Goal: Information Seeking & Learning: Learn about a topic

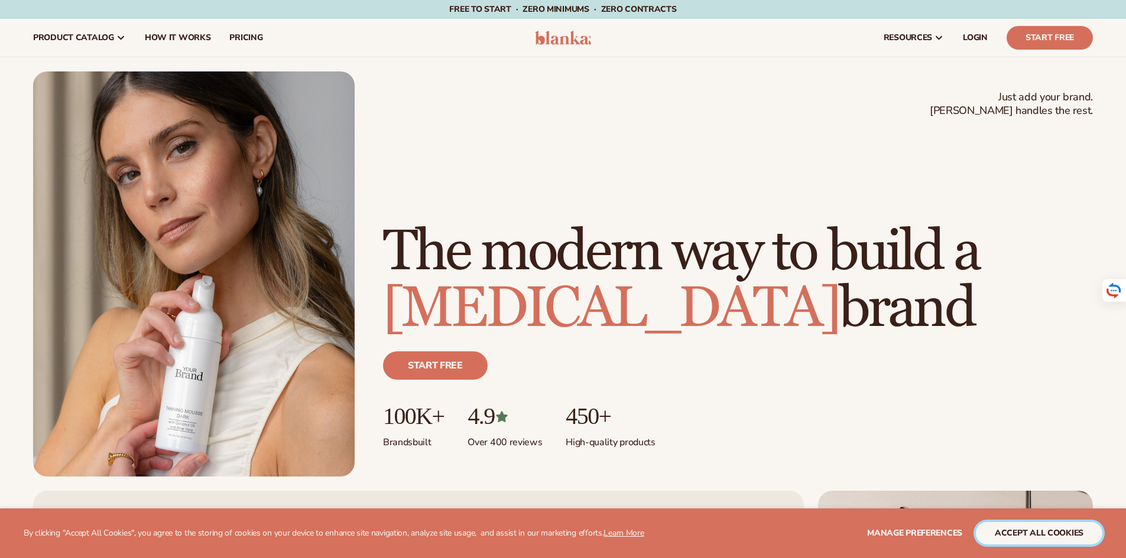
click at [1053, 538] on button "accept all cookies" at bounding box center [1039, 533] width 126 height 22
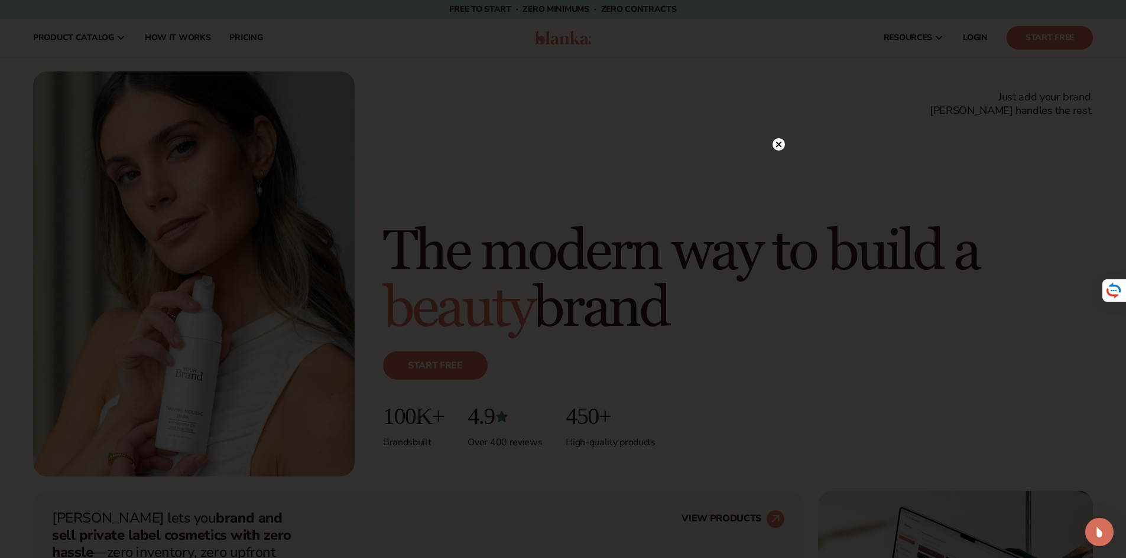
click at [780, 144] on icon at bounding box center [778, 145] width 6 height 6
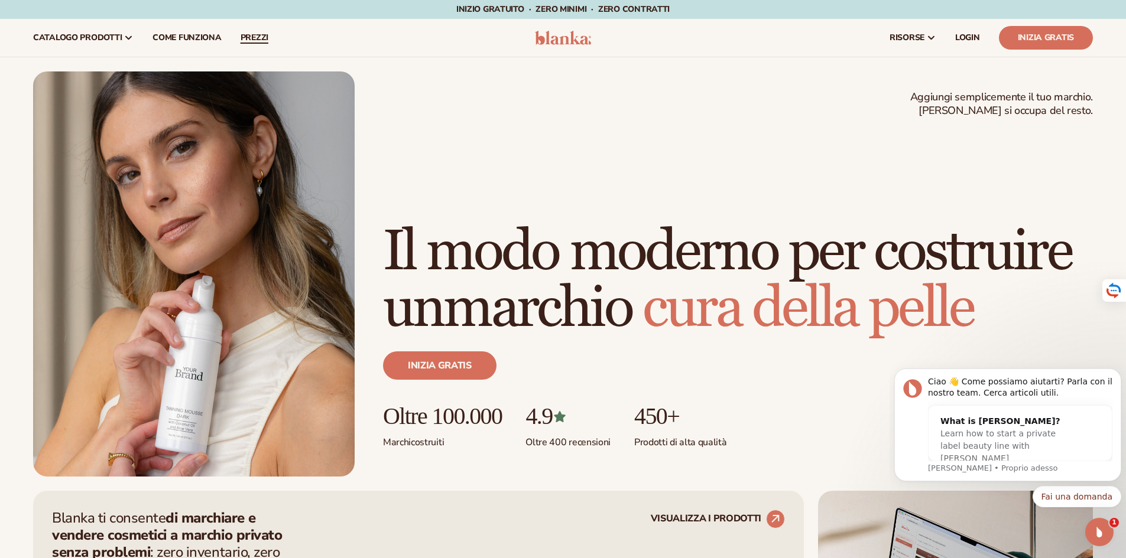
click at [261, 37] on font "prezzi" at bounding box center [255, 37] width 28 height 11
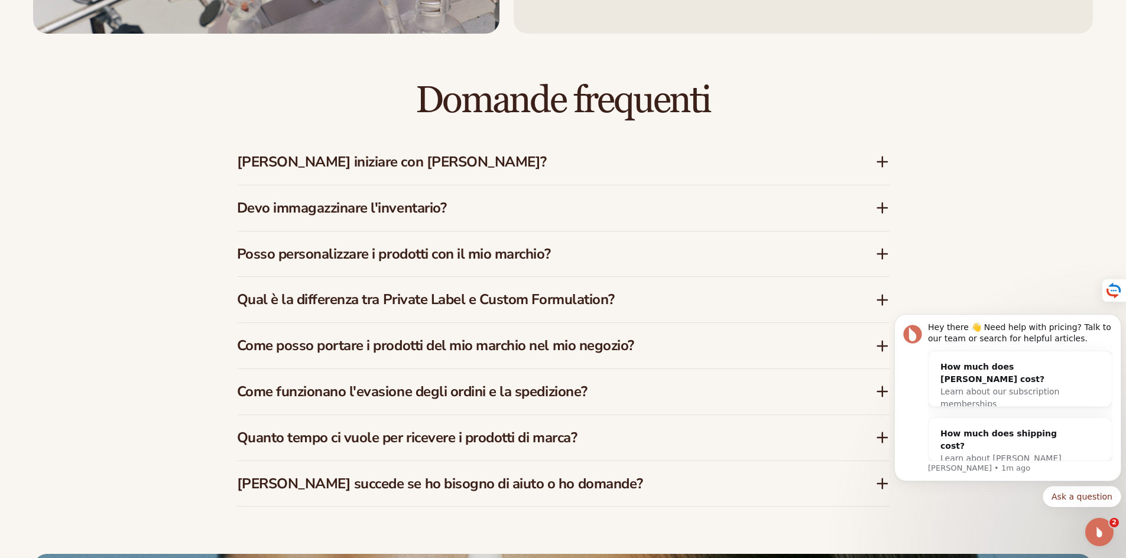
scroll to position [1891, 0]
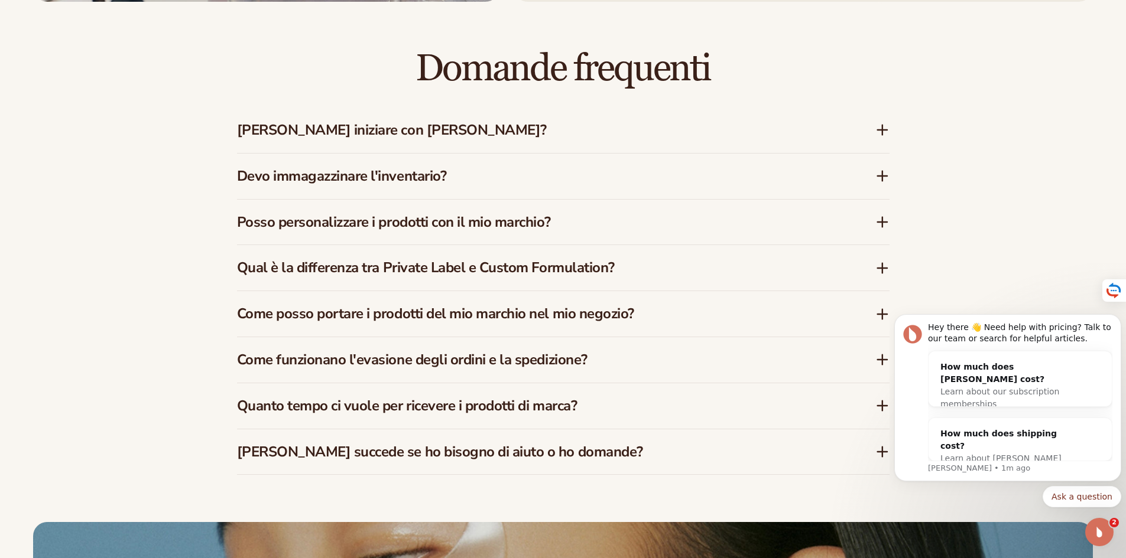
click at [881, 173] on icon at bounding box center [882, 176] width 14 height 14
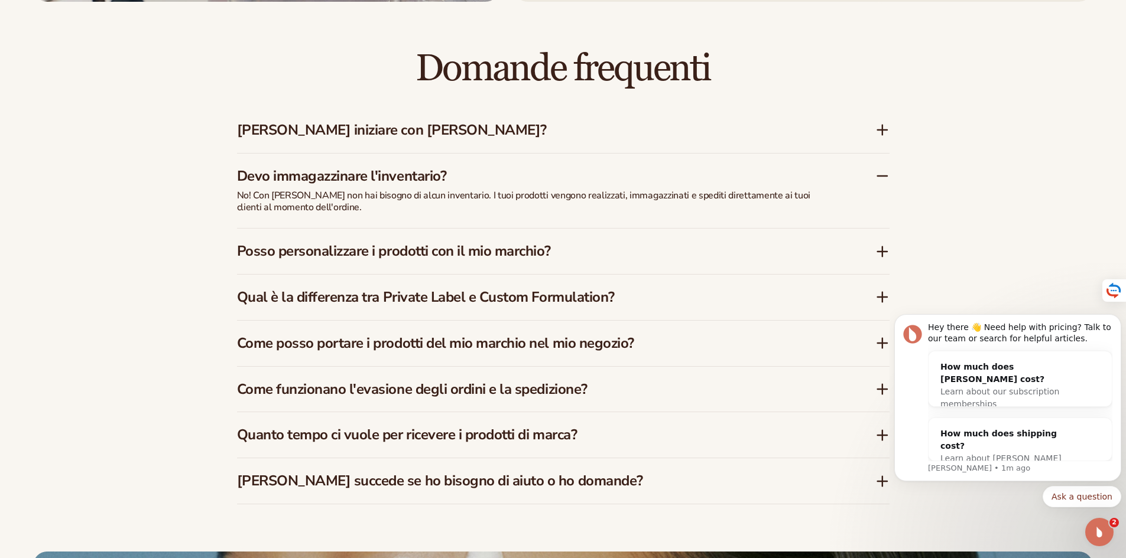
scroll to position [1950, 0]
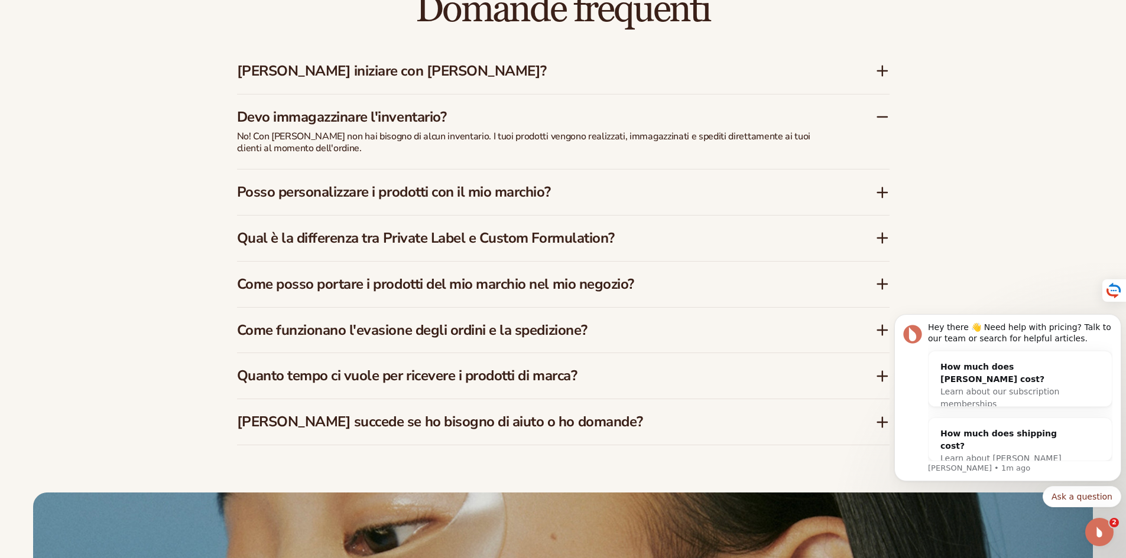
click at [884, 193] on icon at bounding box center [882, 193] width 9 height 0
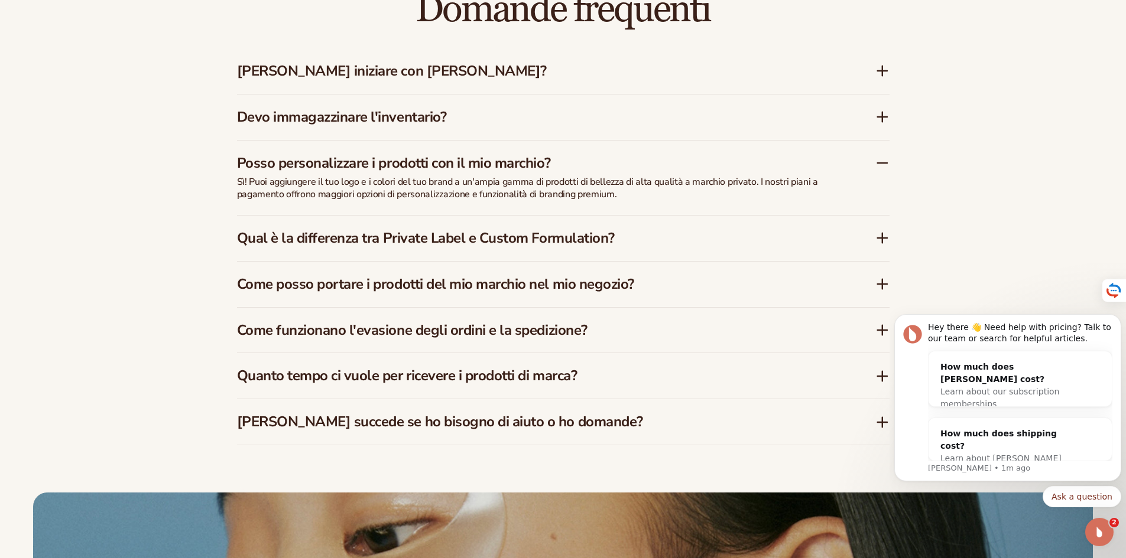
click at [884, 164] on icon at bounding box center [882, 163] width 14 height 14
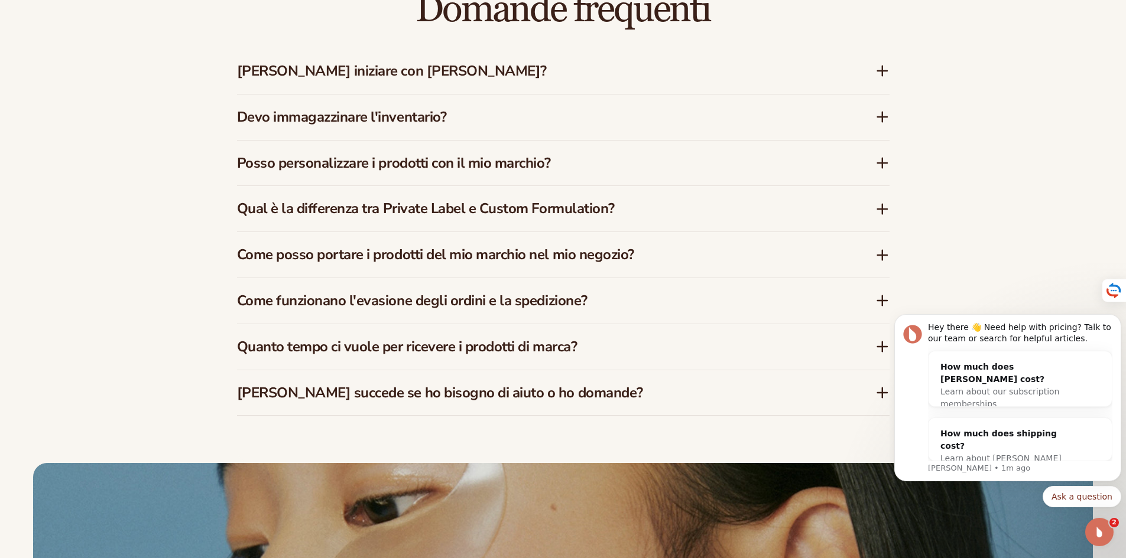
click at [880, 200] on div "Qual è la differenza tra Private Label e Custom Formulation?" at bounding box center [563, 209] width 652 height 46
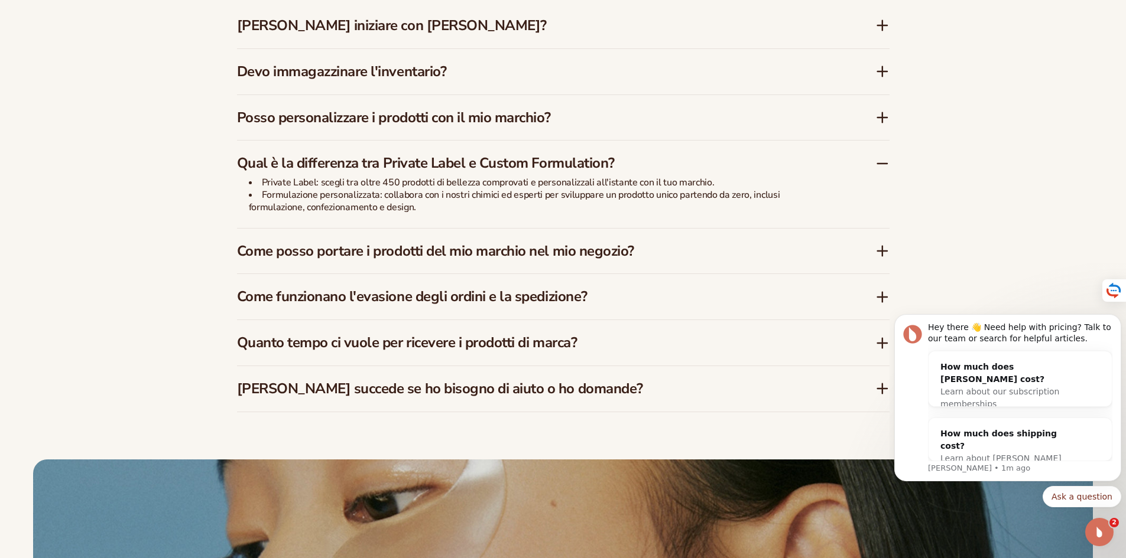
scroll to position [2009, 0]
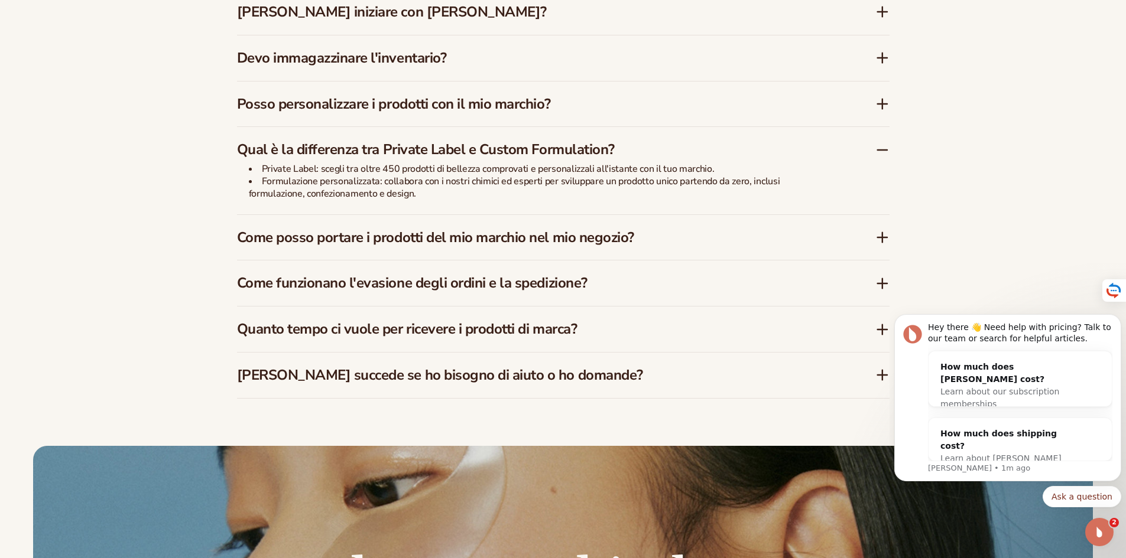
click at [881, 150] on icon at bounding box center [882, 150] width 9 height 0
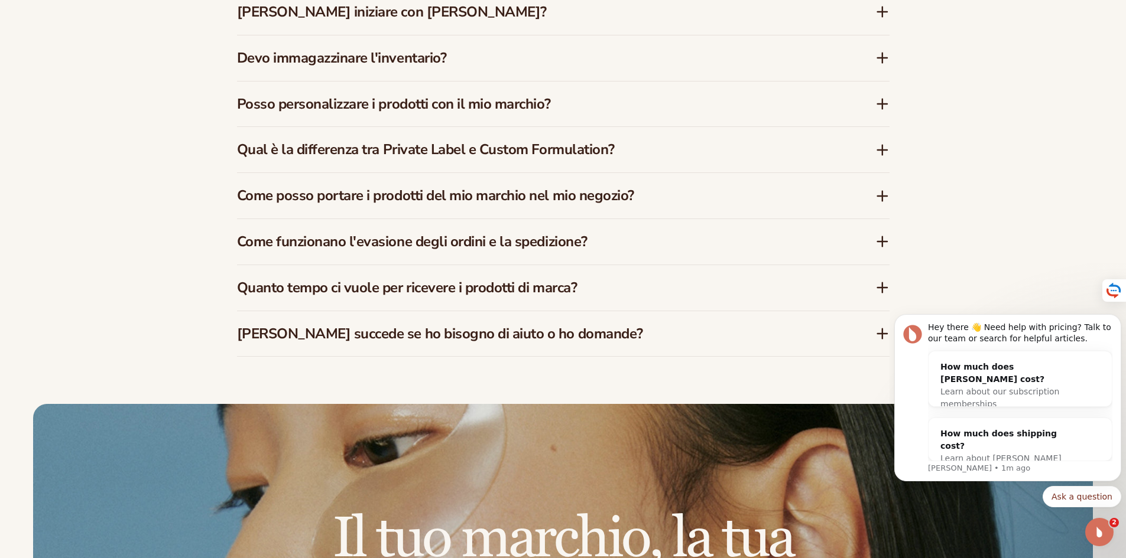
click at [882, 196] on icon at bounding box center [882, 196] width 9 height 0
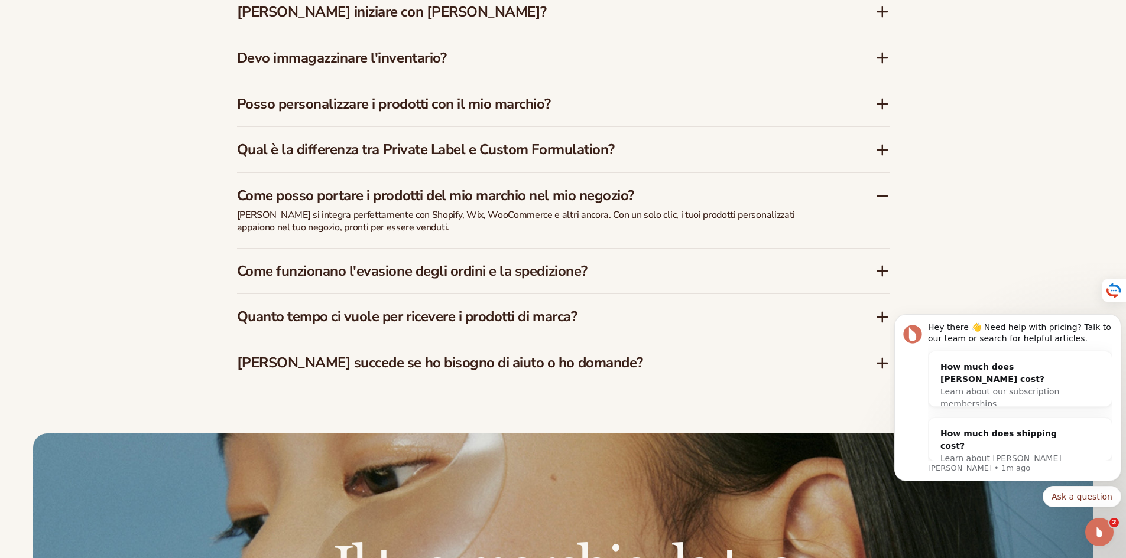
click at [882, 196] on icon at bounding box center [882, 196] width 9 height 0
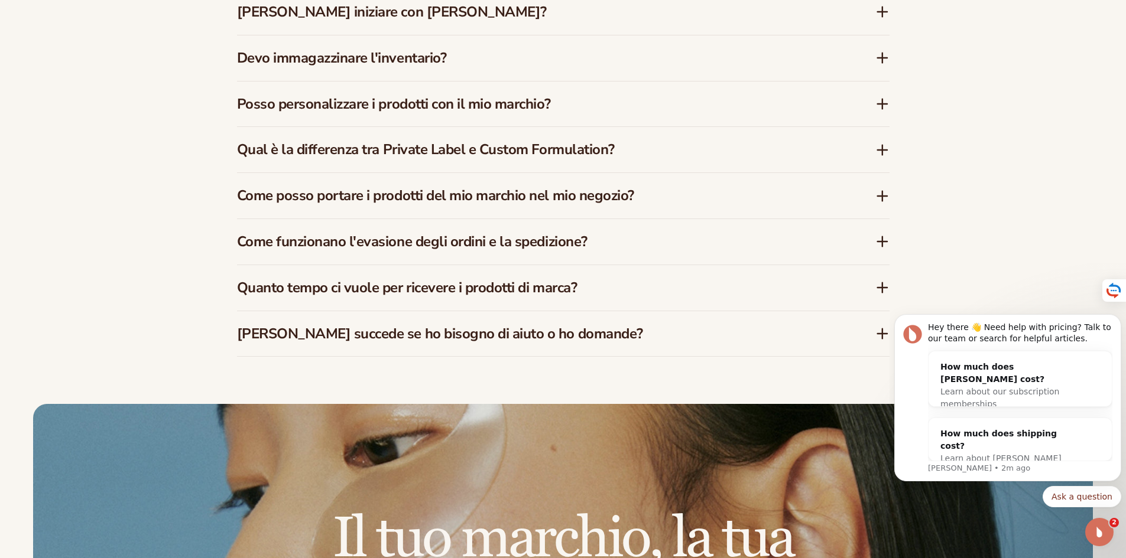
click at [884, 240] on icon at bounding box center [882, 242] width 14 height 14
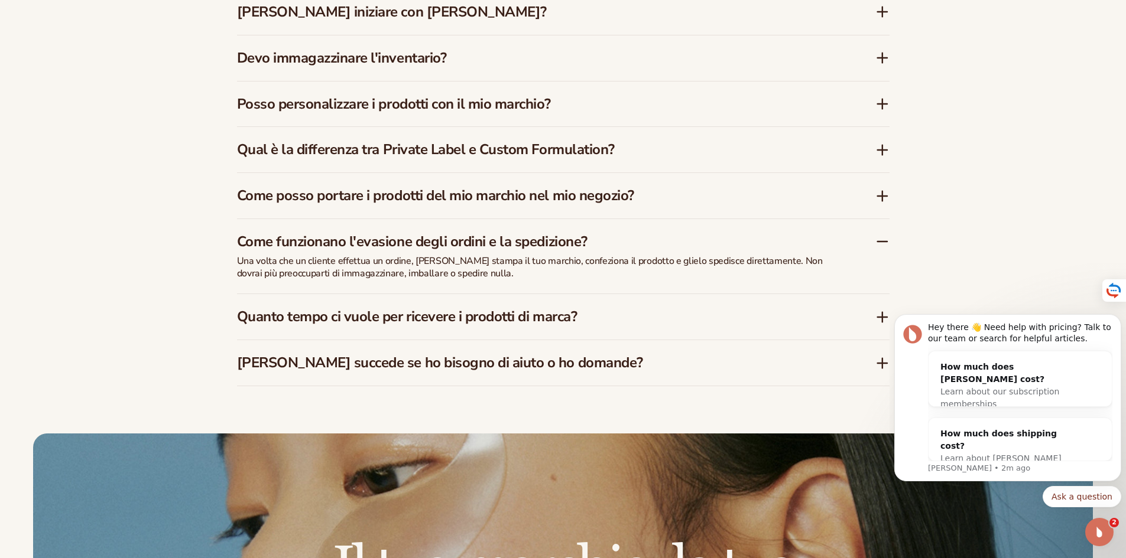
click at [882, 241] on icon at bounding box center [882, 242] width 14 height 14
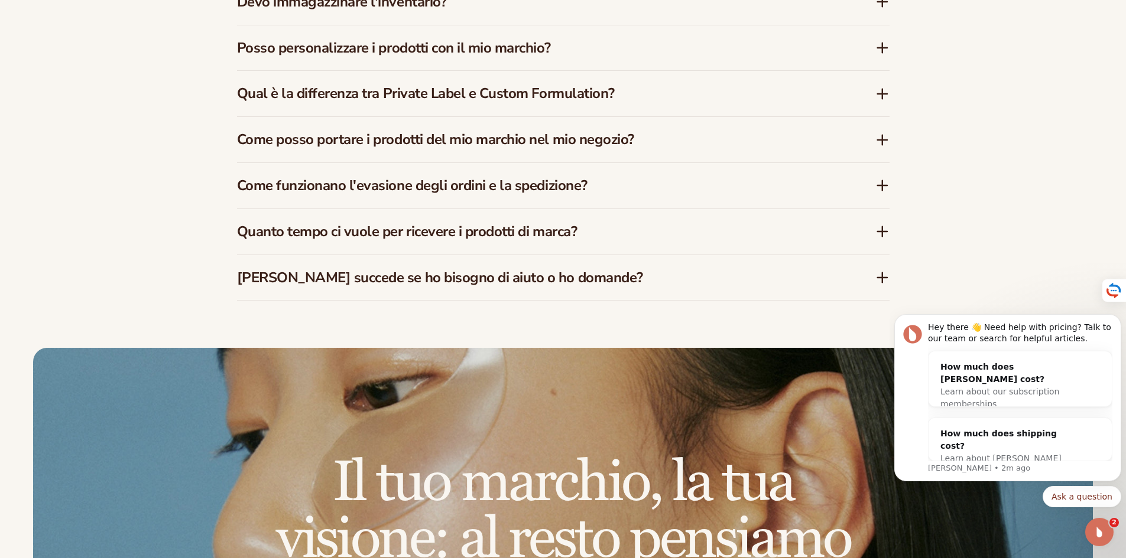
scroll to position [2068, 0]
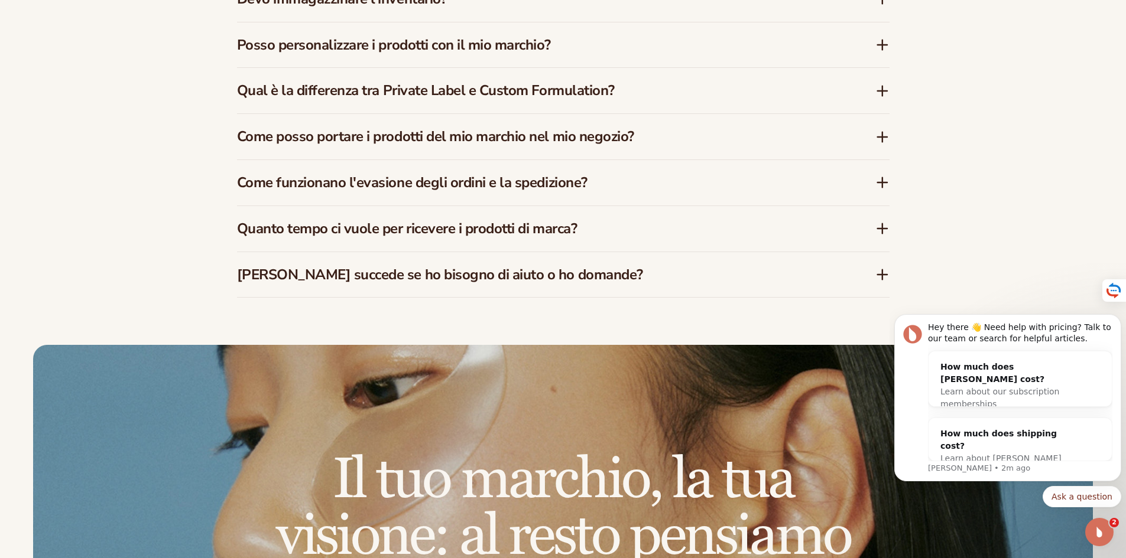
click at [889, 226] on icon at bounding box center [882, 229] width 14 height 14
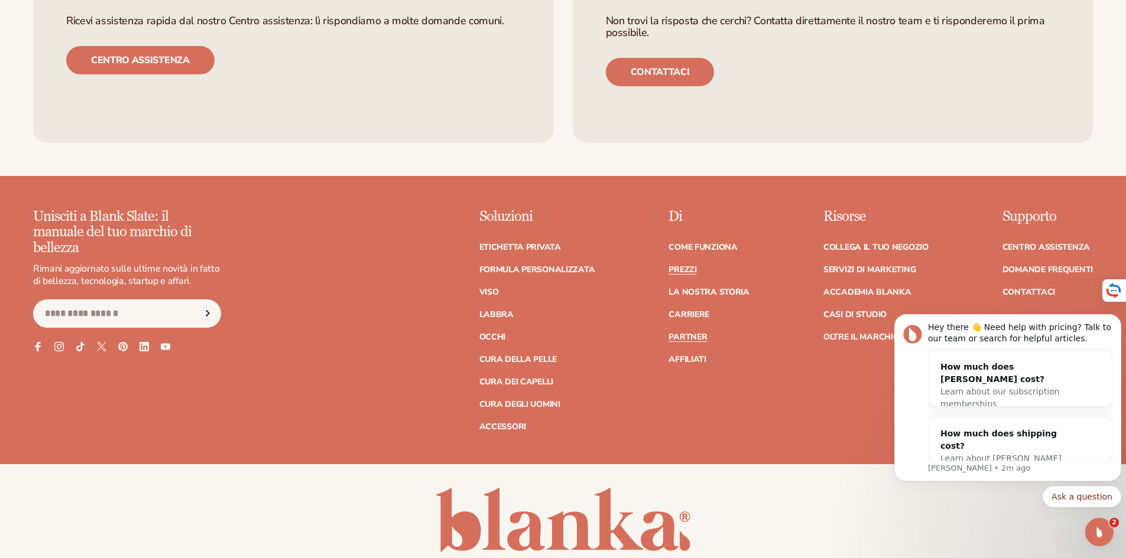
scroll to position [3073, 0]
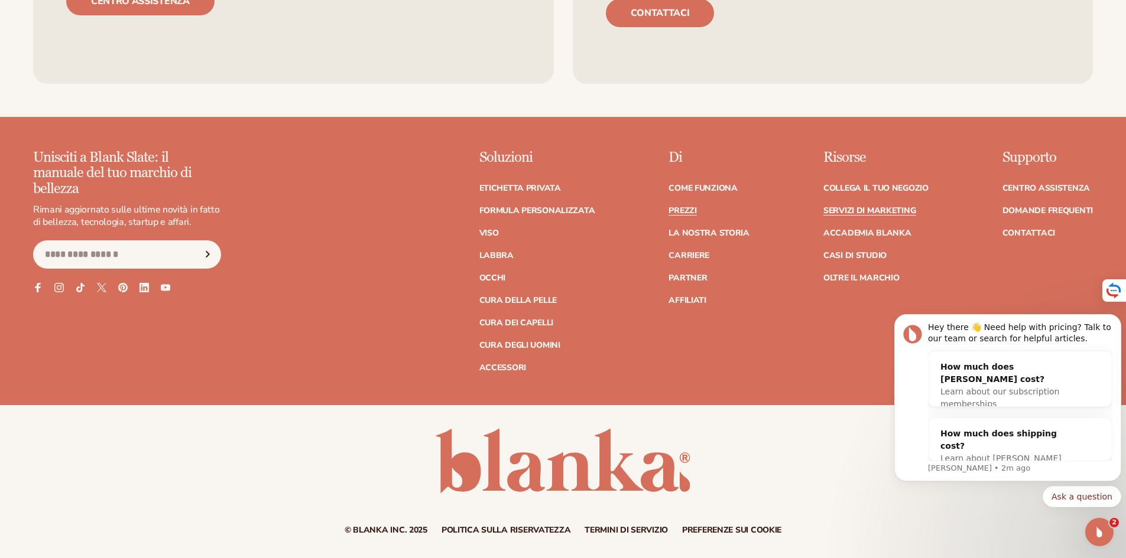
click at [868, 212] on font "Servizi di marketing" at bounding box center [869, 210] width 92 height 11
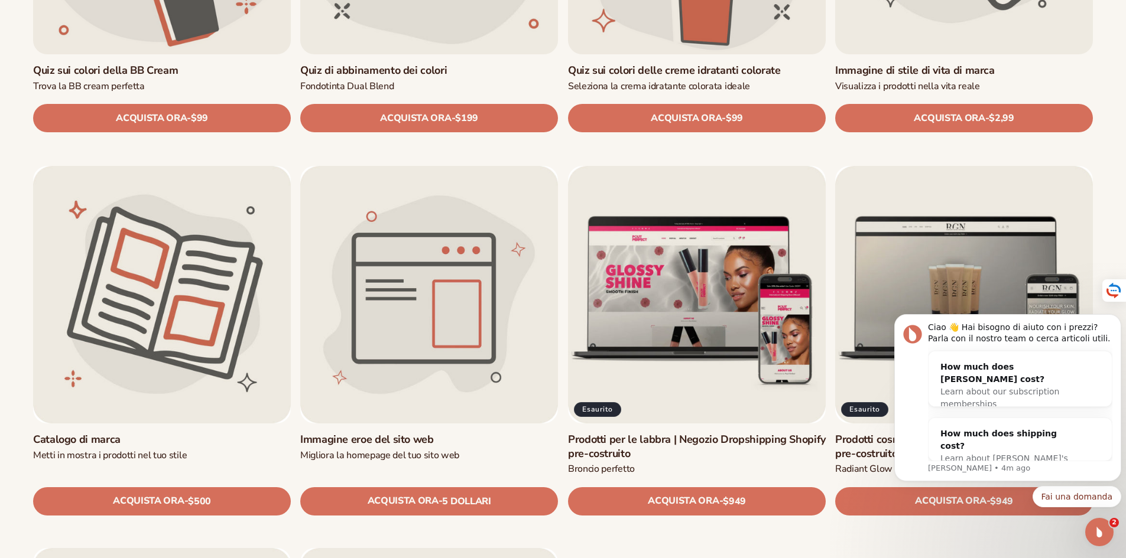
scroll to position [1418, 0]
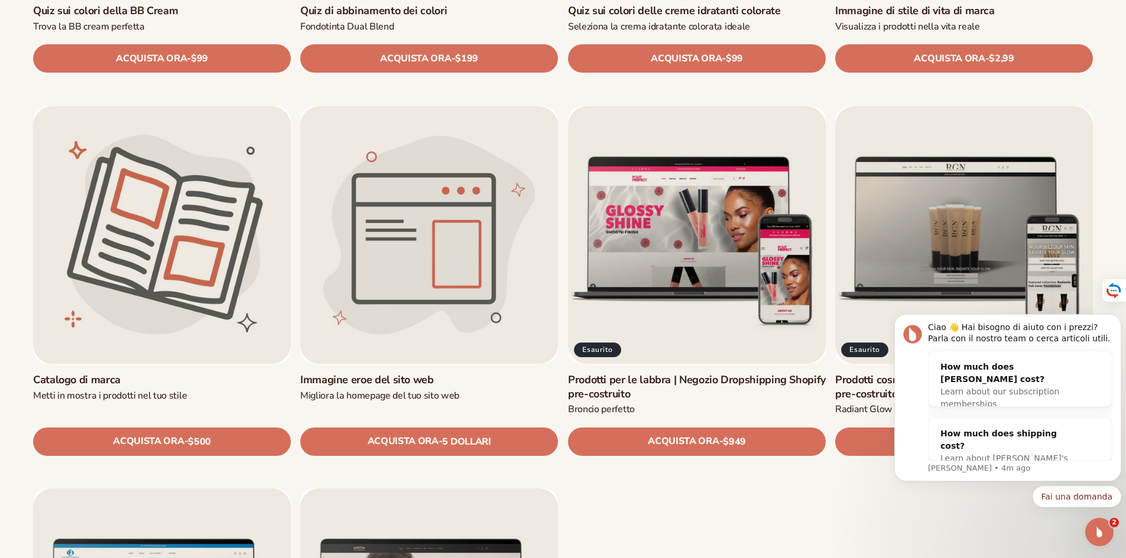
click at [432, 373] on link "Immagine eroe del sito web" at bounding box center [429, 380] width 258 height 14
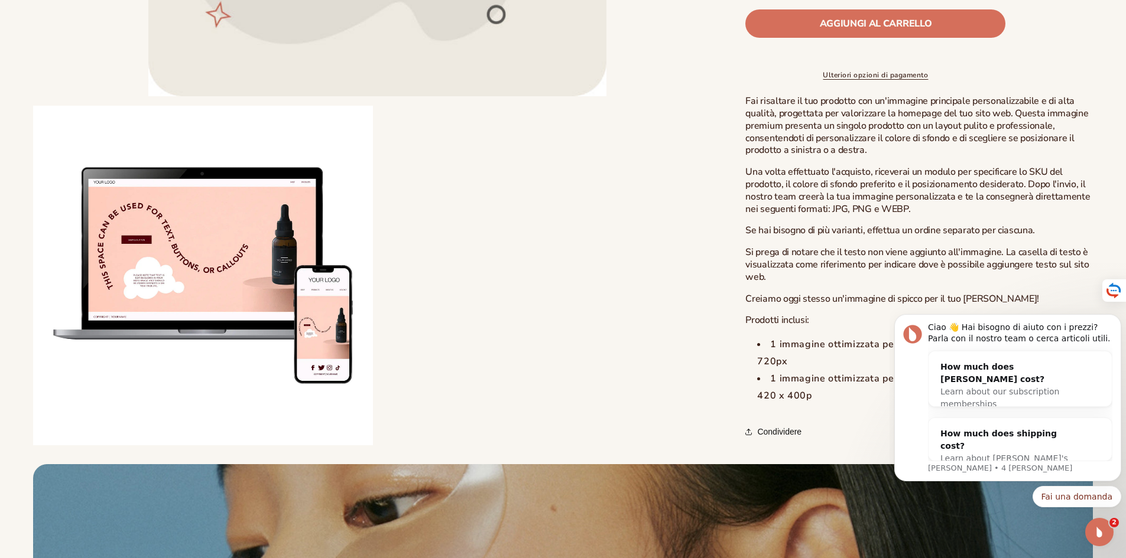
scroll to position [473, 0]
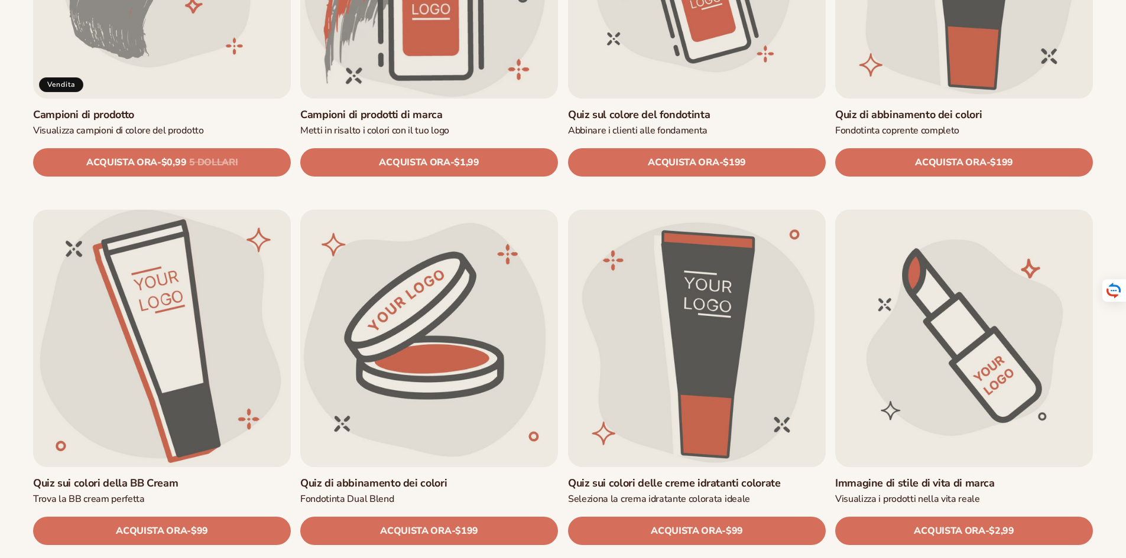
scroll to position [1064, 0]
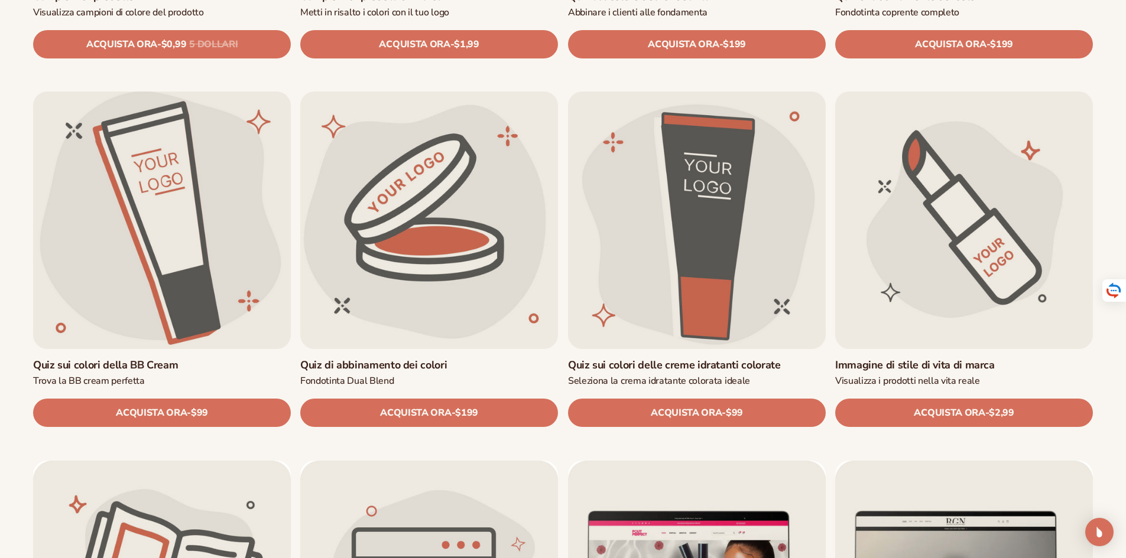
click at [163, 359] on link "Quiz sui colori della BB Cream" at bounding box center [162, 366] width 258 height 14
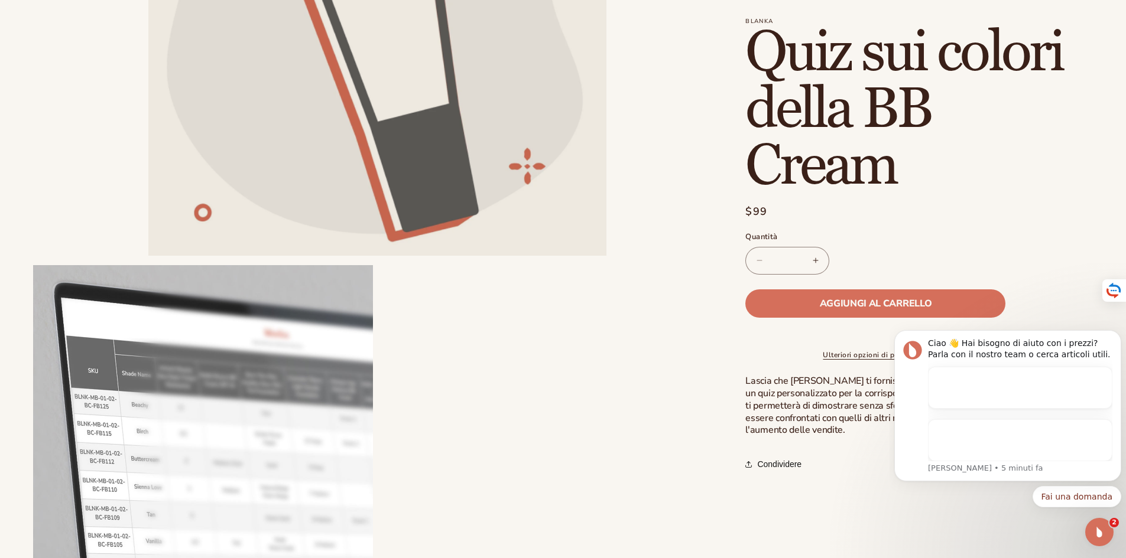
scroll to position [295, 0]
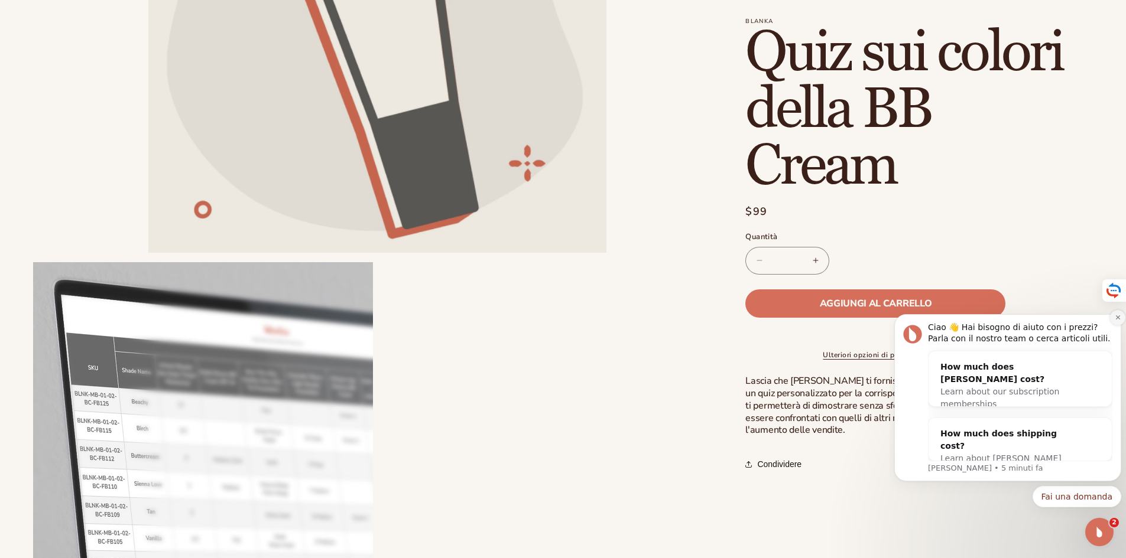
click at [1118, 317] on icon "Ignora notifica" at bounding box center [1117, 318] width 4 height 4
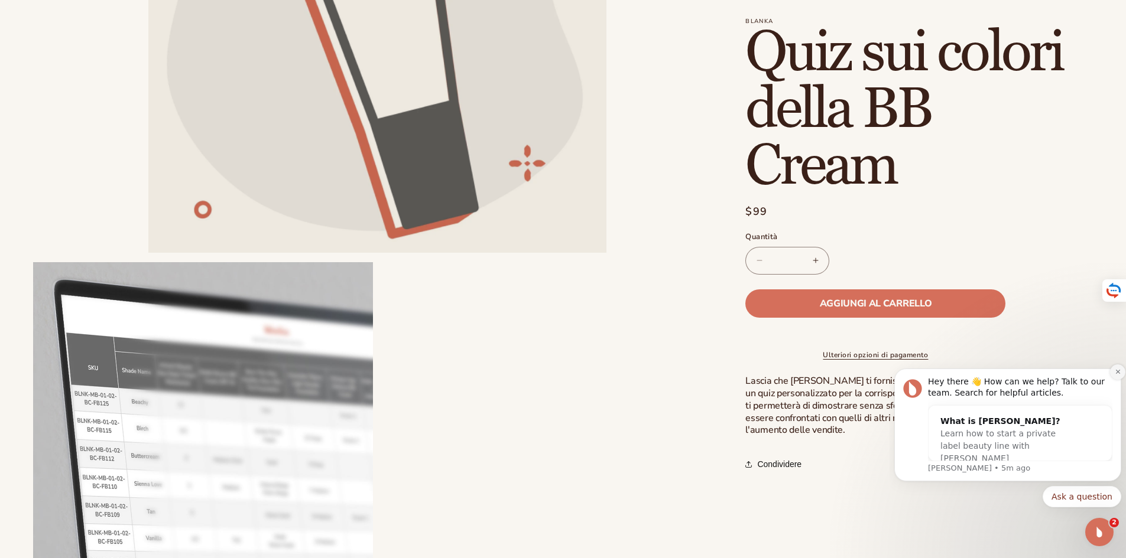
click at [1117, 372] on icon "Dismiss notification" at bounding box center [1117, 372] width 4 height 4
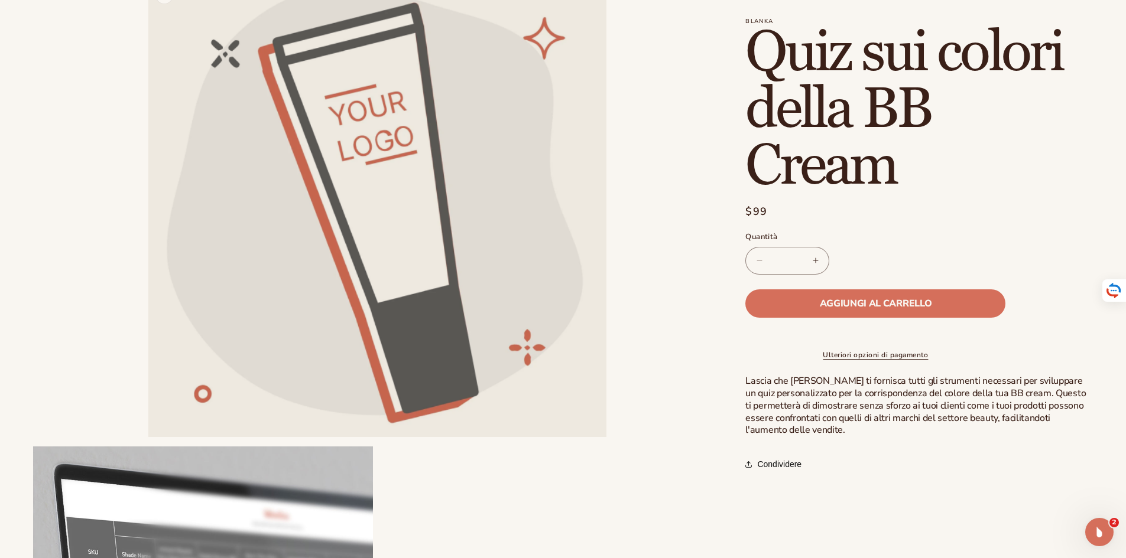
scroll to position [0, 0]
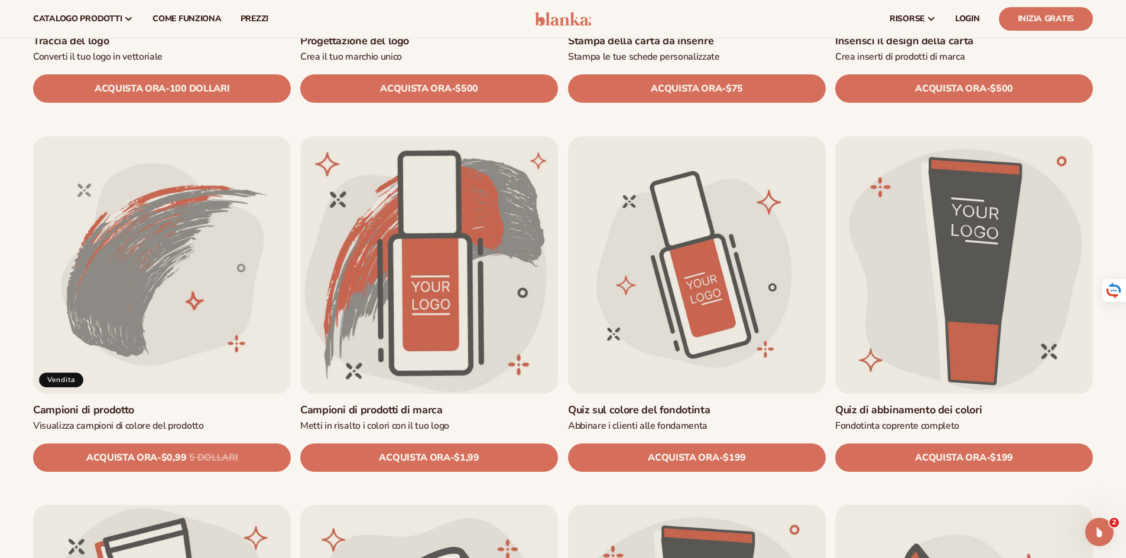
click at [152, 404] on link "Campioni di prodotto" at bounding box center [162, 411] width 258 height 14
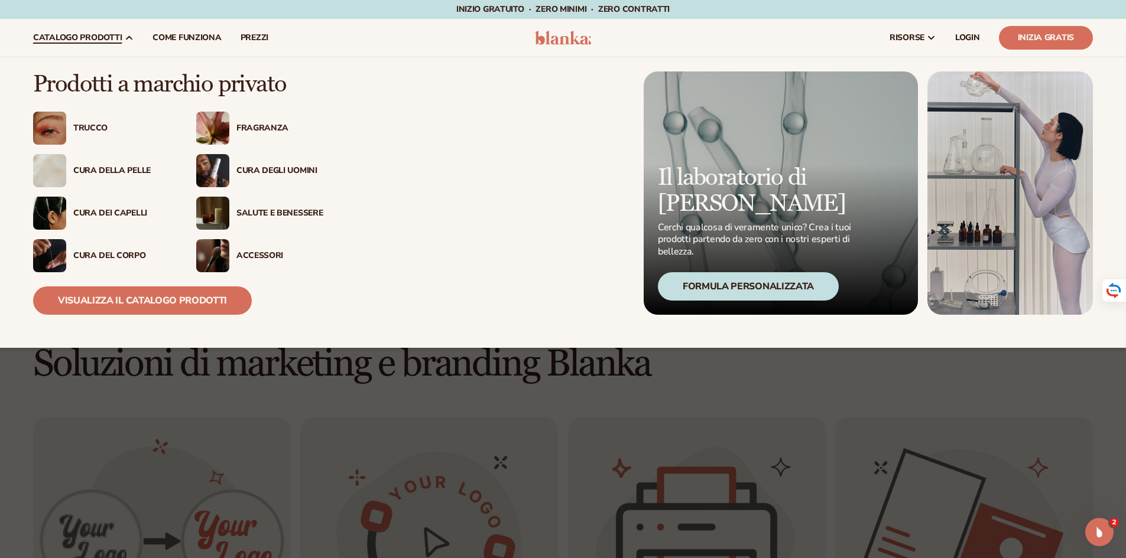
click at [267, 129] on font "Fragranza" at bounding box center [262, 127] width 52 height 11
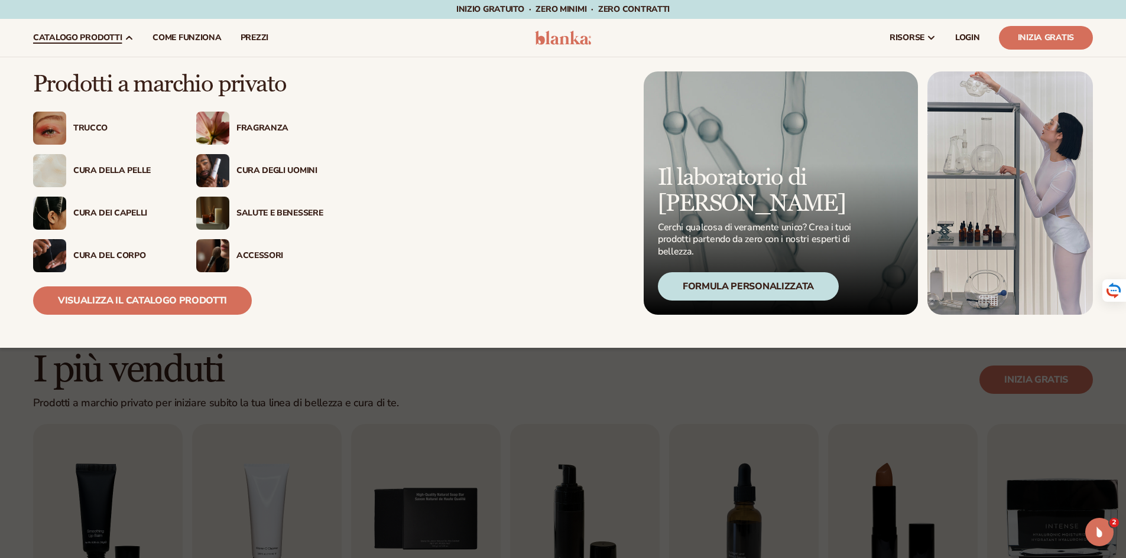
click at [270, 126] on font "Fragranza" at bounding box center [262, 127] width 52 height 11
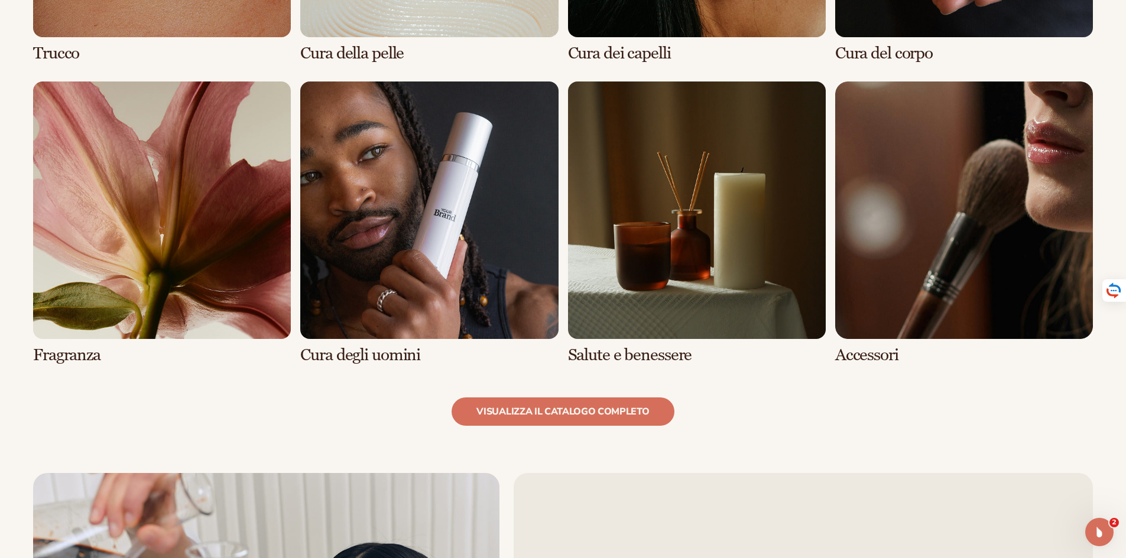
scroll to position [1123, 0]
click at [670, 264] on link "7 / 8" at bounding box center [697, 222] width 258 height 283
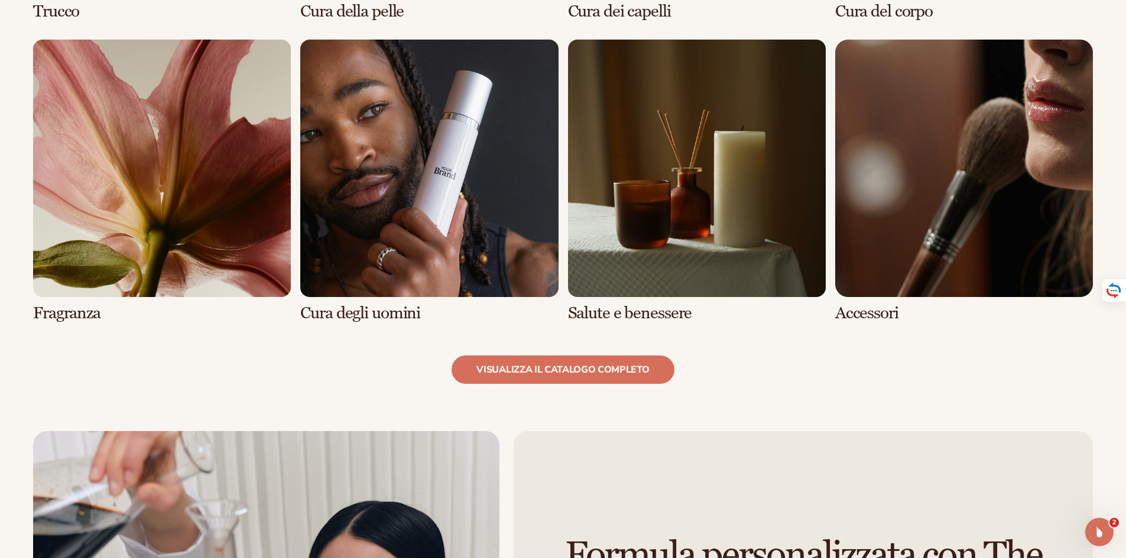
scroll to position [1182, 0]
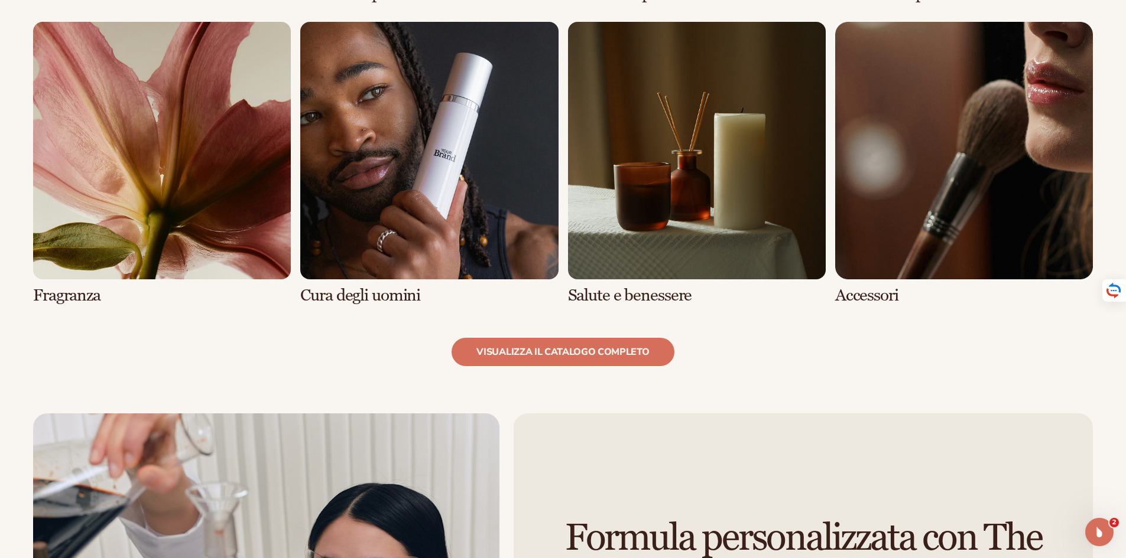
click at [509, 192] on link "6 / 8" at bounding box center [429, 163] width 258 height 283
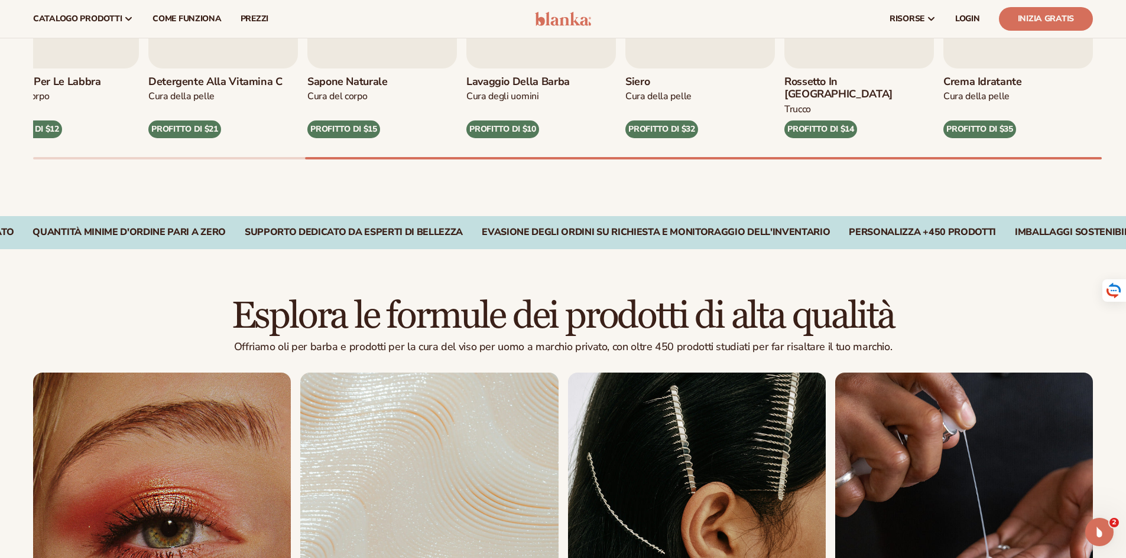
scroll to position [414, 0]
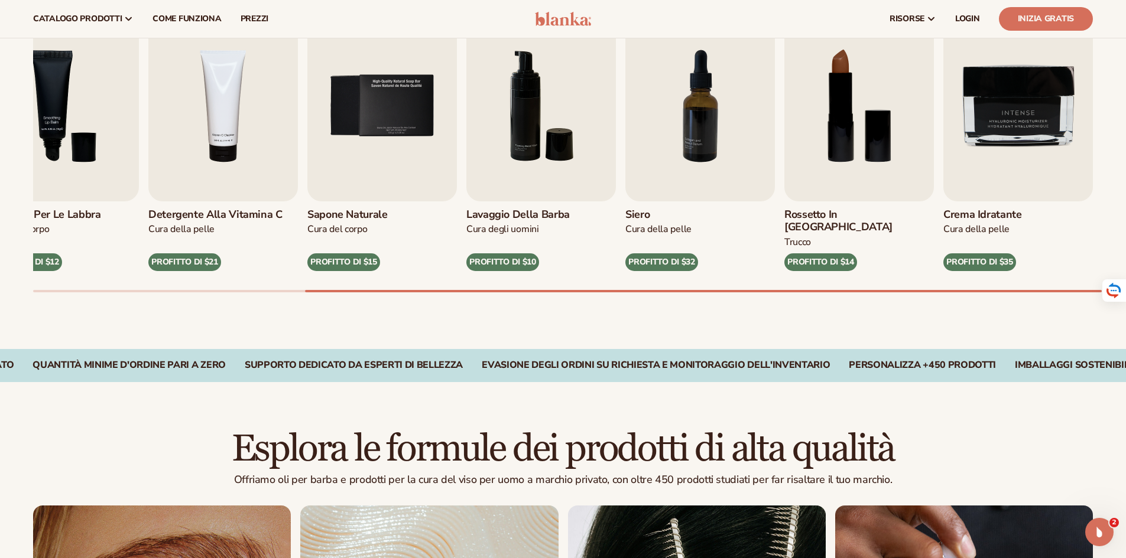
click at [554, 25] on img at bounding box center [563, 19] width 56 height 14
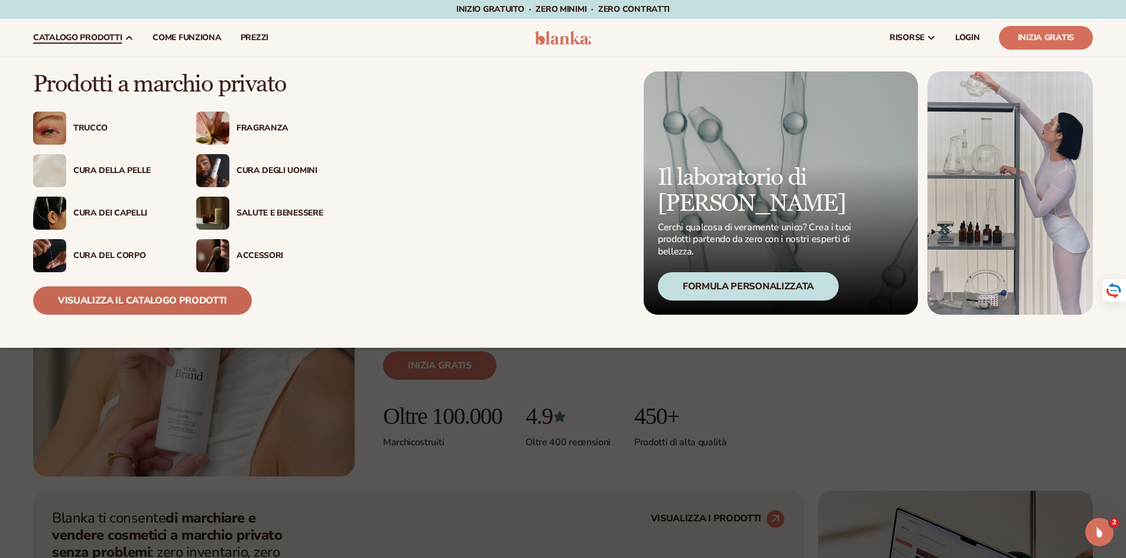
click at [161, 306] on font "Visualizza il catalogo prodotti" at bounding box center [142, 300] width 169 height 13
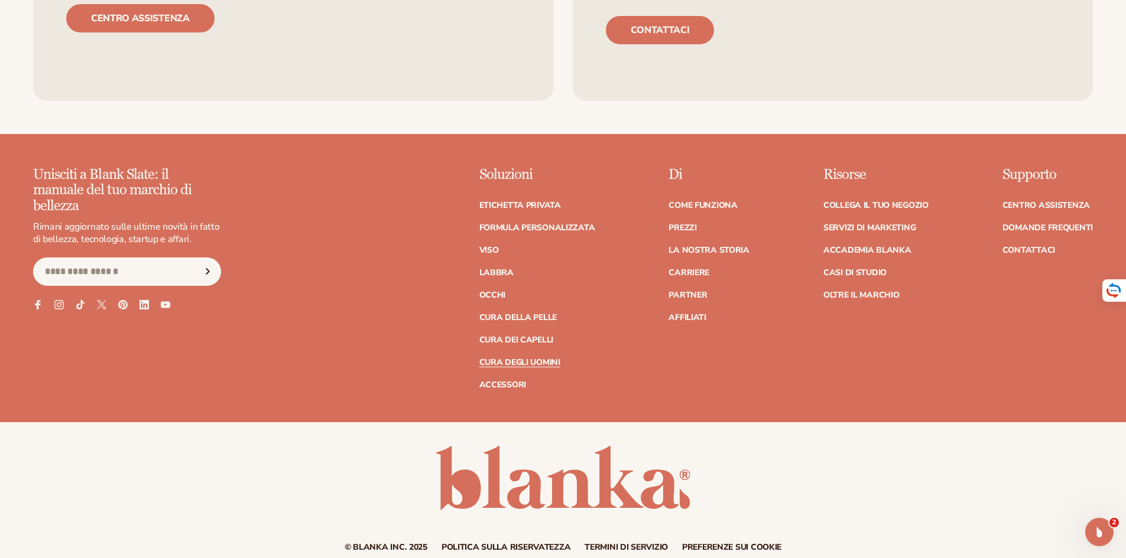
scroll to position [2775, 0]
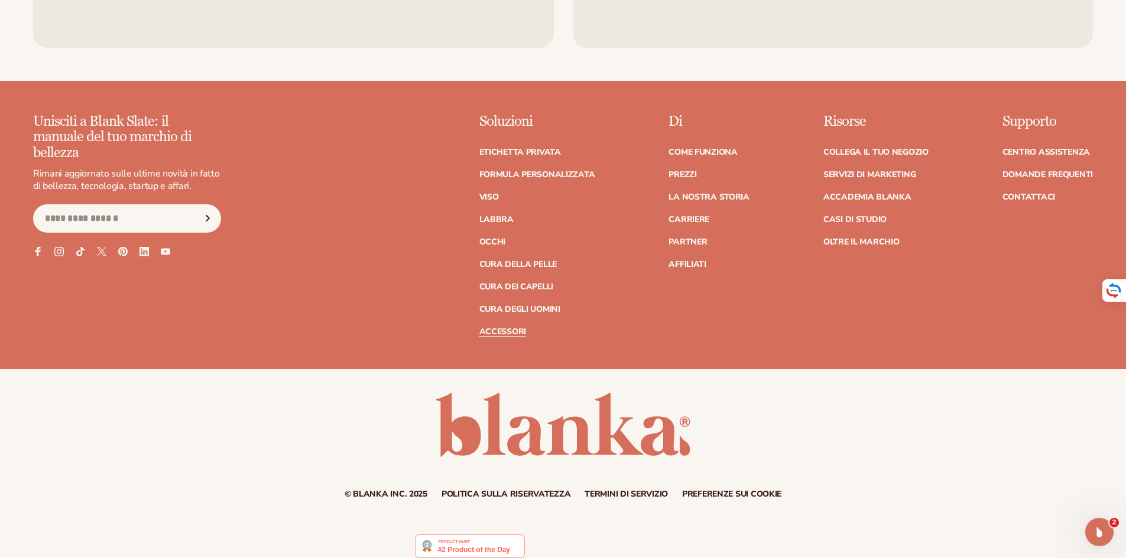
click at [499, 326] on font "Accessori" at bounding box center [502, 331] width 47 height 11
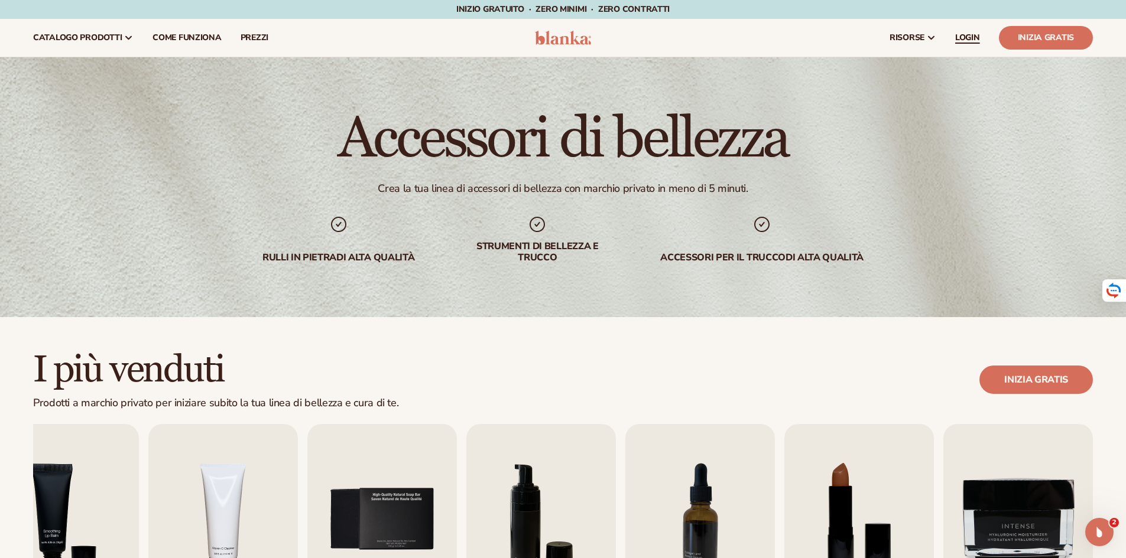
click at [967, 38] on font "LOGIN" at bounding box center [967, 37] width 25 height 11
click at [200, 37] on font "Come funziona" at bounding box center [186, 37] width 69 height 11
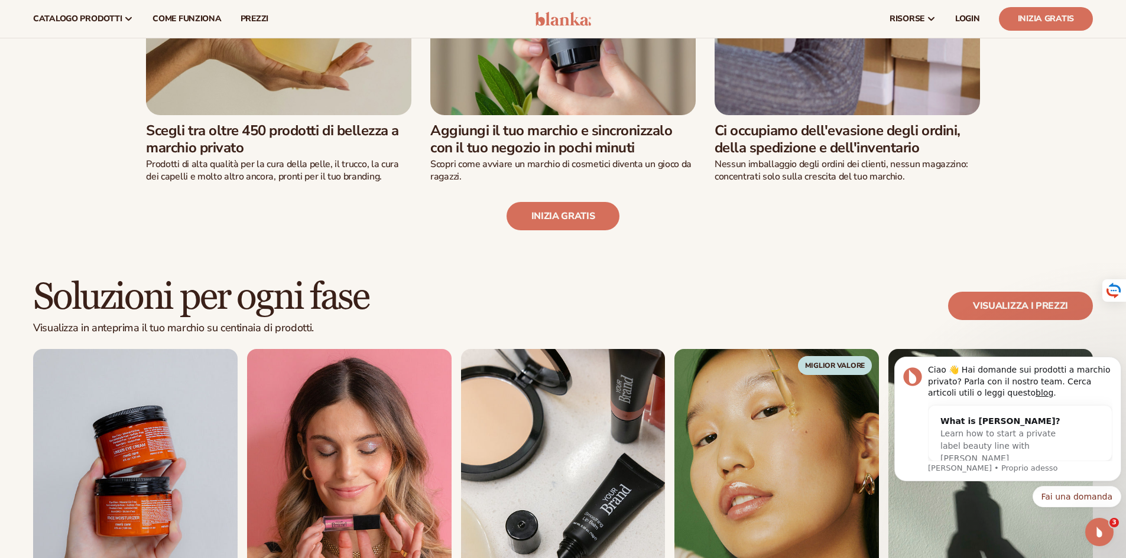
scroll to position [548, 0]
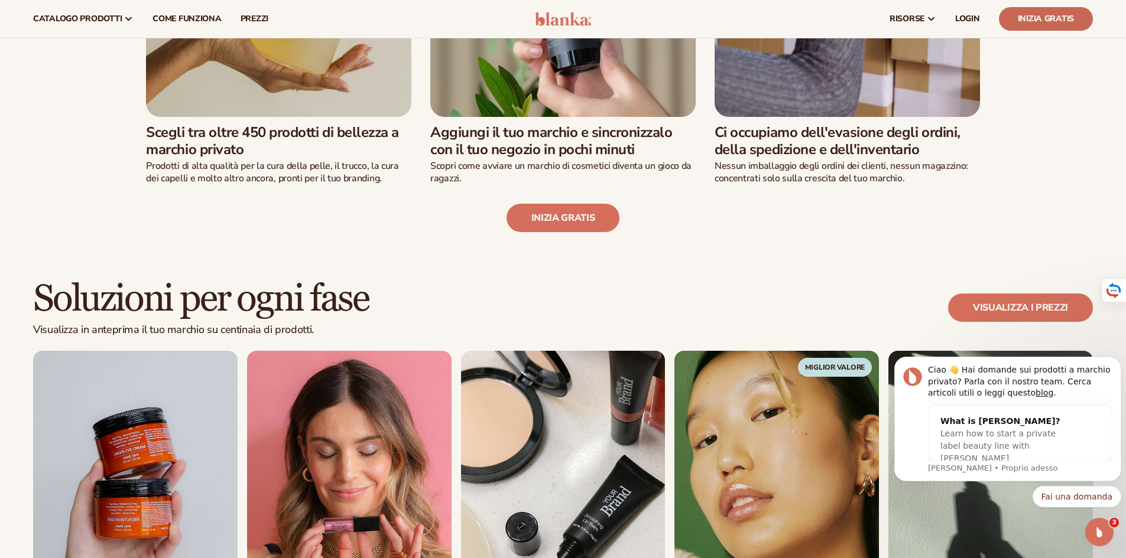
click at [1065, 21] on font "Inizia gratis" at bounding box center [1046, 18] width 56 height 11
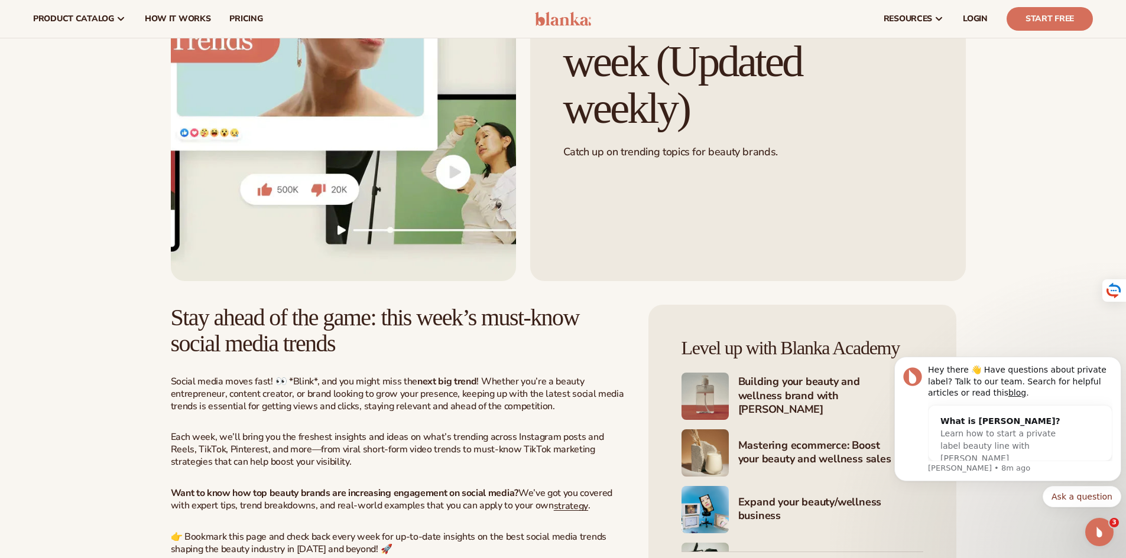
scroll to position [118, 0]
